Goal: Transaction & Acquisition: Purchase product/service

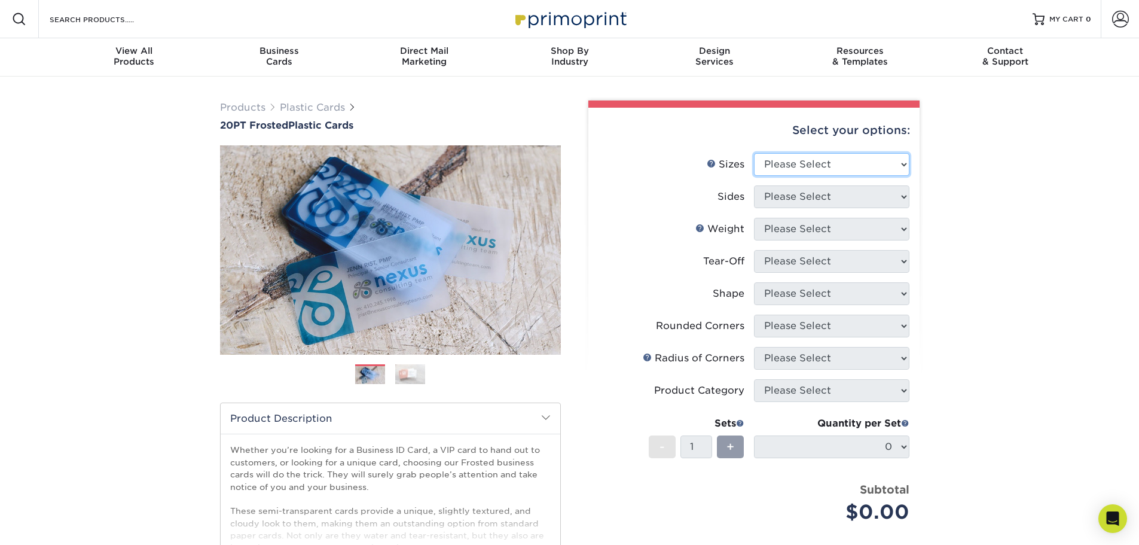
click at [871, 167] on select "Please Select 2" x 3.5" 2" x 8" 2.12" x 3.375" 2.5" x 2.5" 4.25" x 6"" at bounding box center [831, 164] width 155 height 23
select select "2.00x3.50"
click at [754, 153] on select "Please Select 2" x 3.5" 2" x 8" 2.12" x 3.375" 2.5" x 2.5" 4.25" x 6"" at bounding box center [831, 164] width 155 height 23
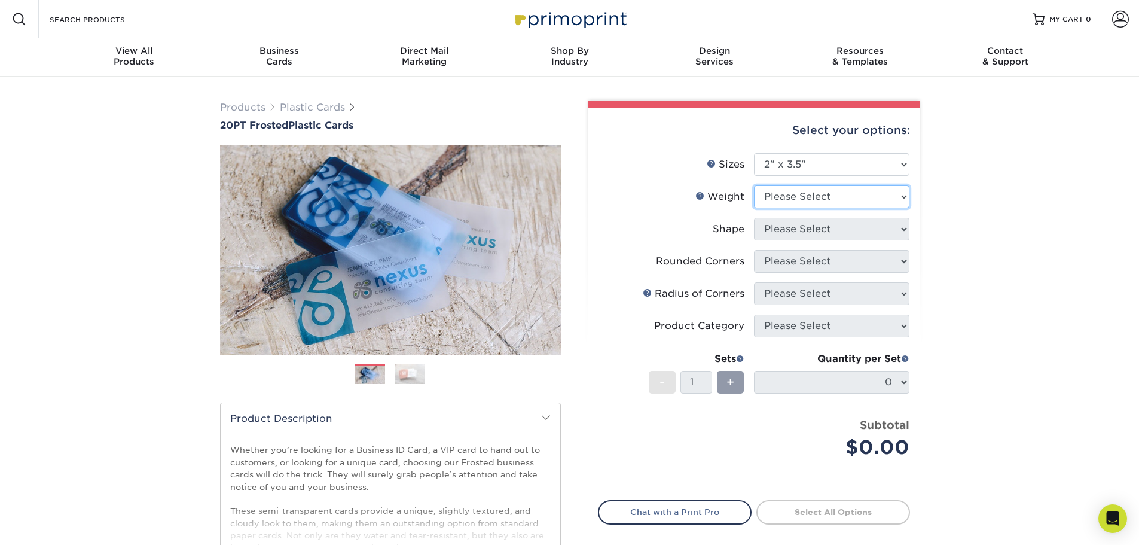
click at [837, 197] on select "Please Select 20PT Frosted Plastic 20PT Frosted Plastic" at bounding box center [831, 196] width 155 height 23
select select "20PT Frosted Plastic"
click at [754, 185] on select "Please Select 20PT Frosted Plastic 20PT Frosted Plastic" at bounding box center [831, 196] width 155 height 23
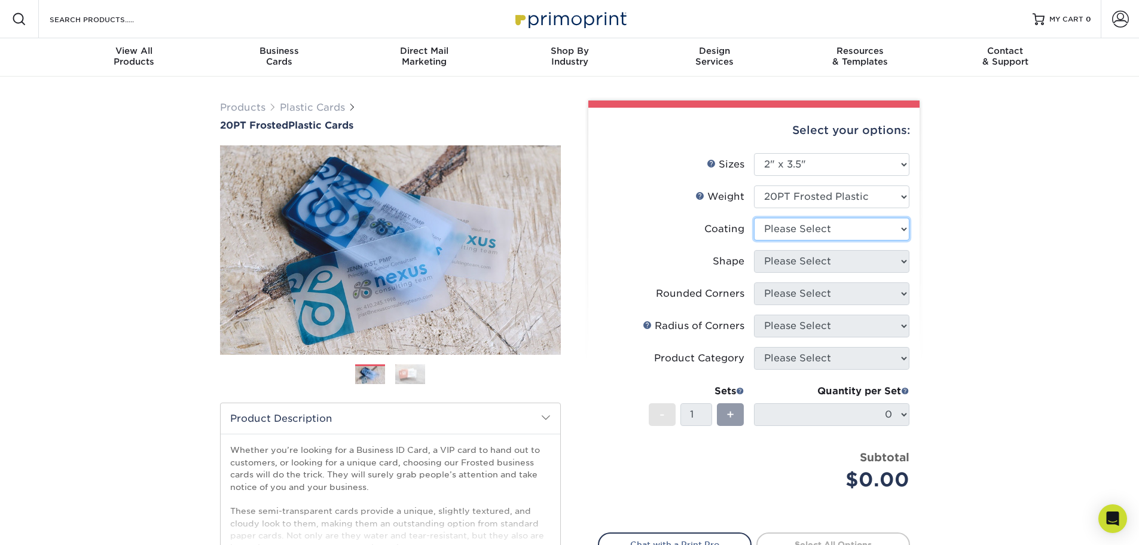
click at [882, 232] on select at bounding box center [831, 229] width 155 height 23
click at [277, 52] on span "Business" at bounding box center [278, 50] width 145 height 11
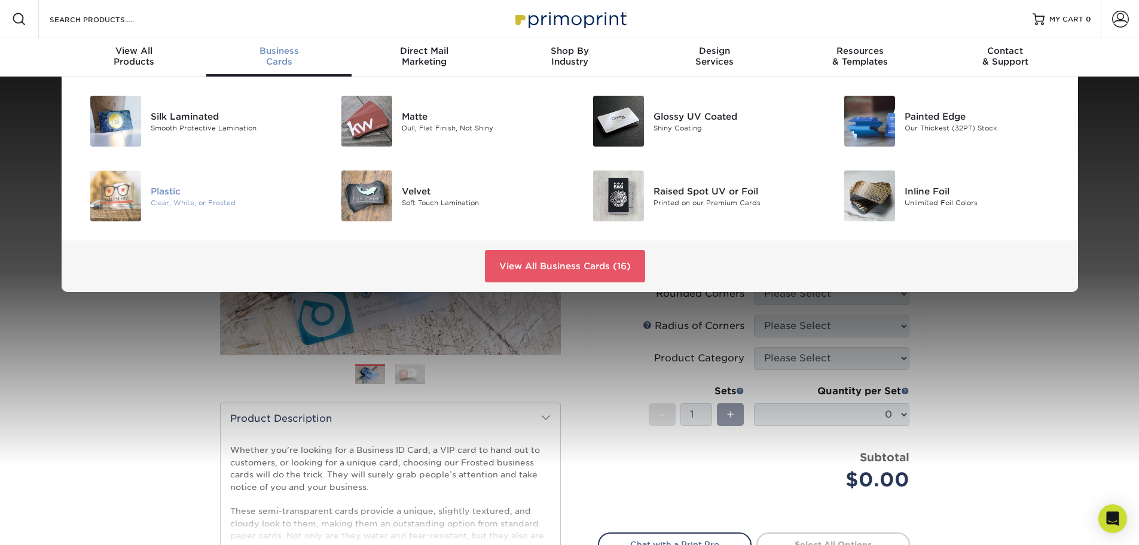
click at [168, 196] on div "Plastic" at bounding box center [230, 190] width 158 height 13
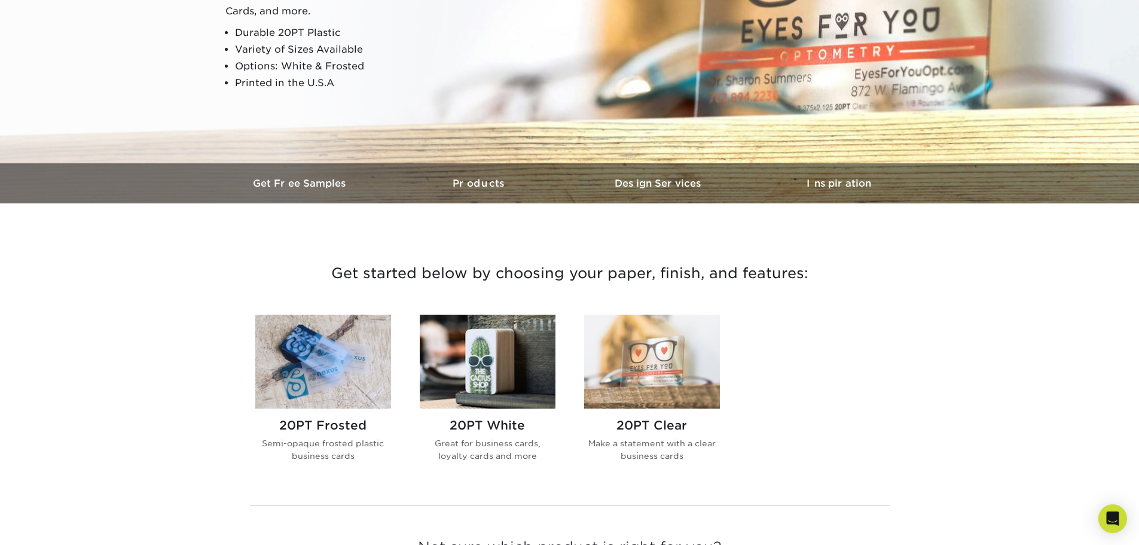
scroll to position [239, 0]
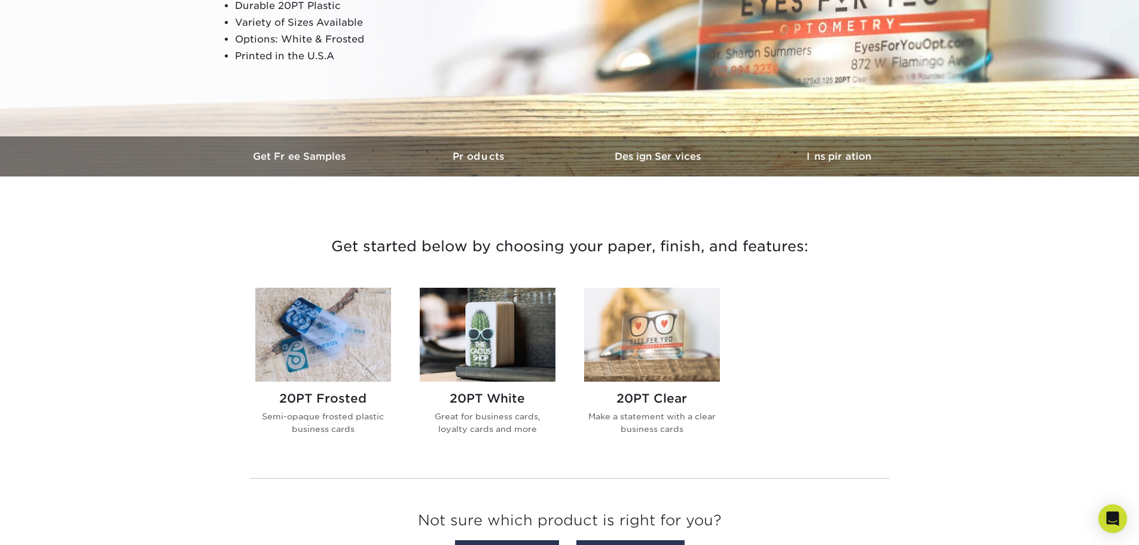
click at [502, 390] on div "20PT White Great for business cards, loyalty cards and more" at bounding box center [488, 418] width 136 height 72
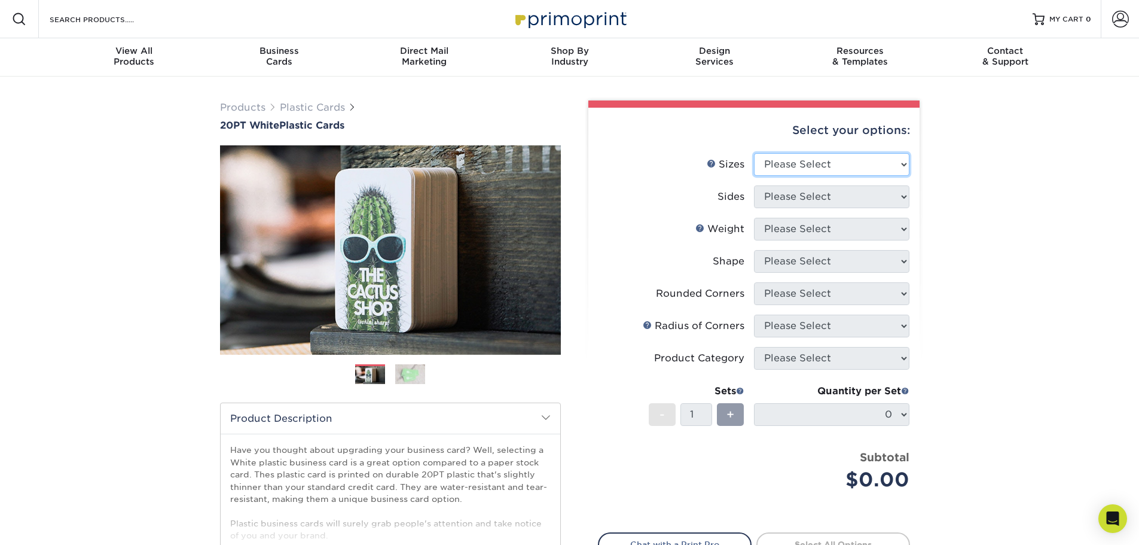
click at [876, 161] on select "Please Select 2" x 3.5" 2" x 8" 2.12" x 3.375" 2.5" x 2.5" 4.25" x 6"" at bounding box center [831, 164] width 155 height 23
select select "2.00x3.50"
click at [754, 153] on select "Please Select 2" x 3.5" 2" x 8" 2.12" x 3.375" 2.5" x 2.5" 4.25" x 6"" at bounding box center [831, 164] width 155 height 23
click at [871, 197] on select "Please Select Print Both Sides Print Front Only" at bounding box center [831, 196] width 155 height 23
select select "32d3c223-f82c-492b-b915-ba065a00862f"
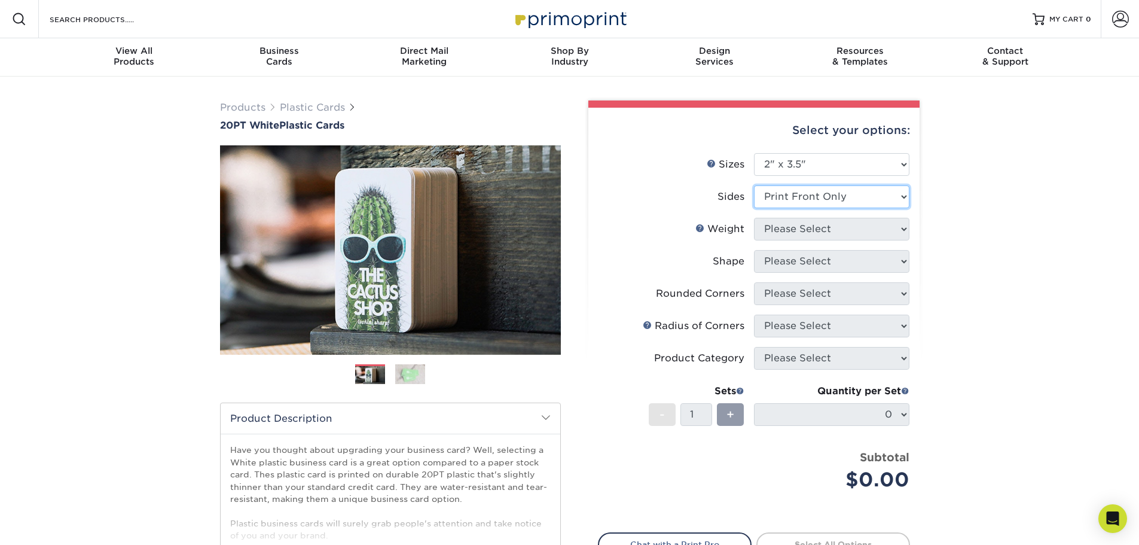
click at [754, 185] on select "Please Select Print Both Sides Print Front Only" at bounding box center [831, 196] width 155 height 23
click at [889, 224] on select "Please Select 20PT White Plastic" at bounding box center [831, 229] width 155 height 23
select select "20PT White Plastic"
click at [754, 218] on select "Please Select 20PT White Plastic" at bounding box center [831, 229] width 155 height 23
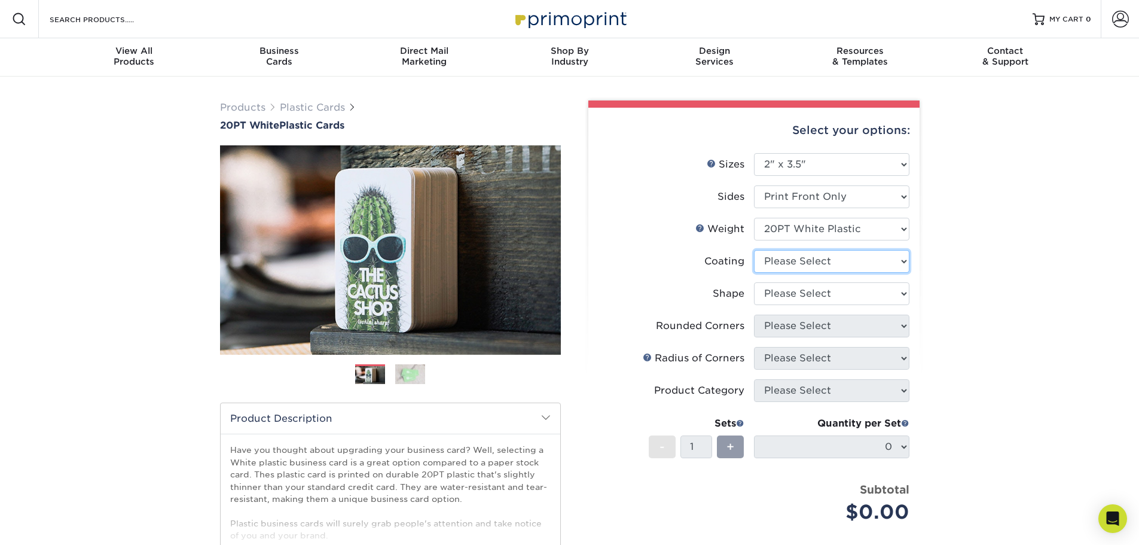
click at [864, 261] on select at bounding box center [831, 261] width 155 height 23
select select "3e7618de-abca-4bda-9f97-8b9129e913d8"
click at [754, 250] on select at bounding box center [831, 261] width 155 height 23
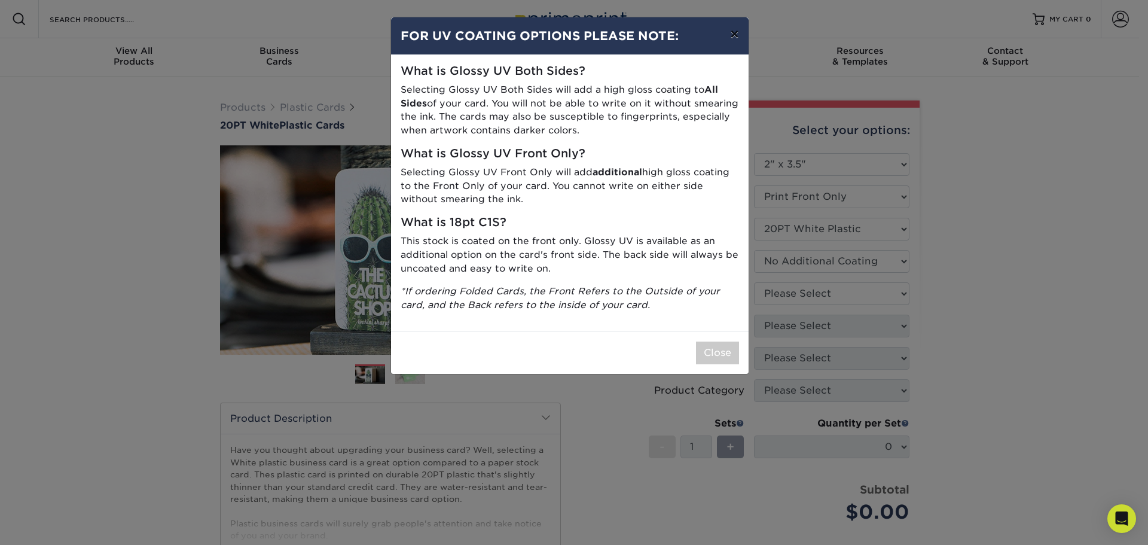
click at [736, 35] on button "×" at bounding box center [735, 33] width 28 height 33
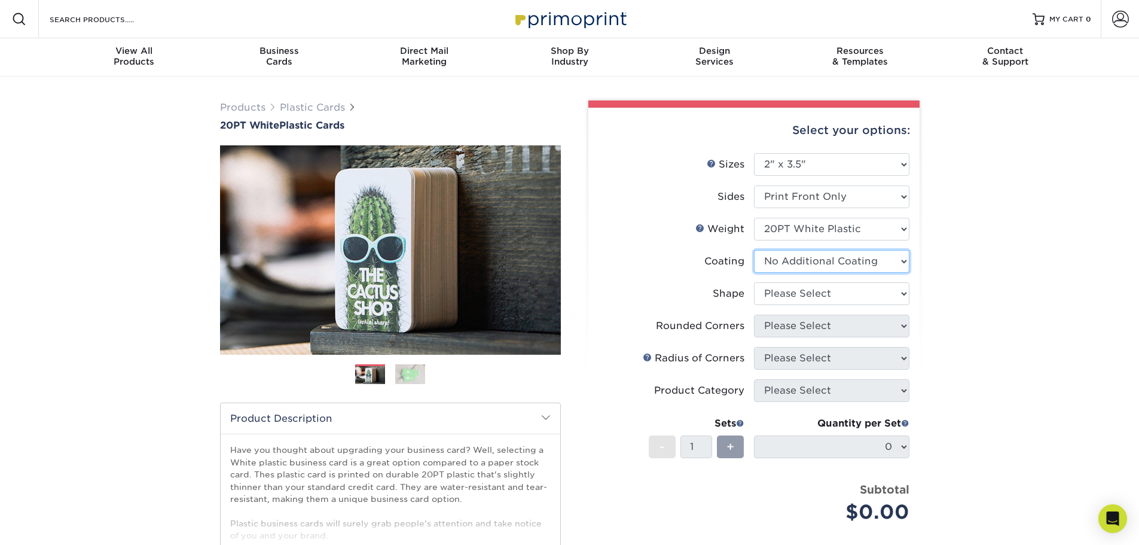
click at [836, 264] on select at bounding box center [831, 261] width 155 height 23
click at [667, 286] on label "Shape" at bounding box center [676, 293] width 155 height 23
click at [815, 290] on select "Please Select Oval Standard" at bounding box center [831, 293] width 155 height 23
select select "standard"
click at [754, 282] on select "Please Select Oval Standard" at bounding box center [831, 293] width 155 height 23
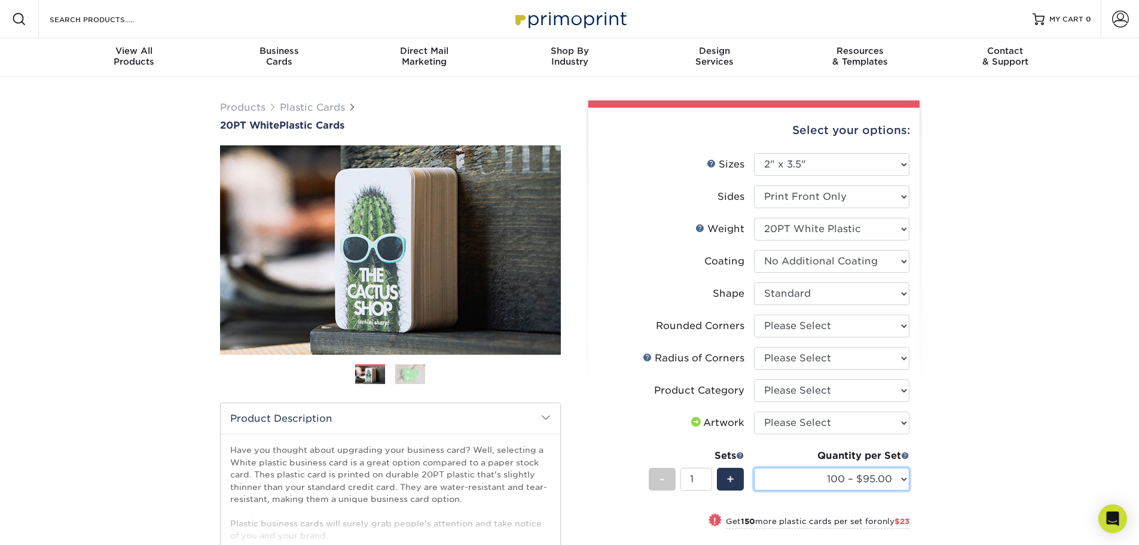
click at [902, 472] on select "100 – $95.00 250 – $118.00 500 – $143.00 1000 – $172.00 2500 – $400.00 5000 – $…" at bounding box center [831, 479] width 155 height 23
